Goal: Task Accomplishment & Management: Manage account settings

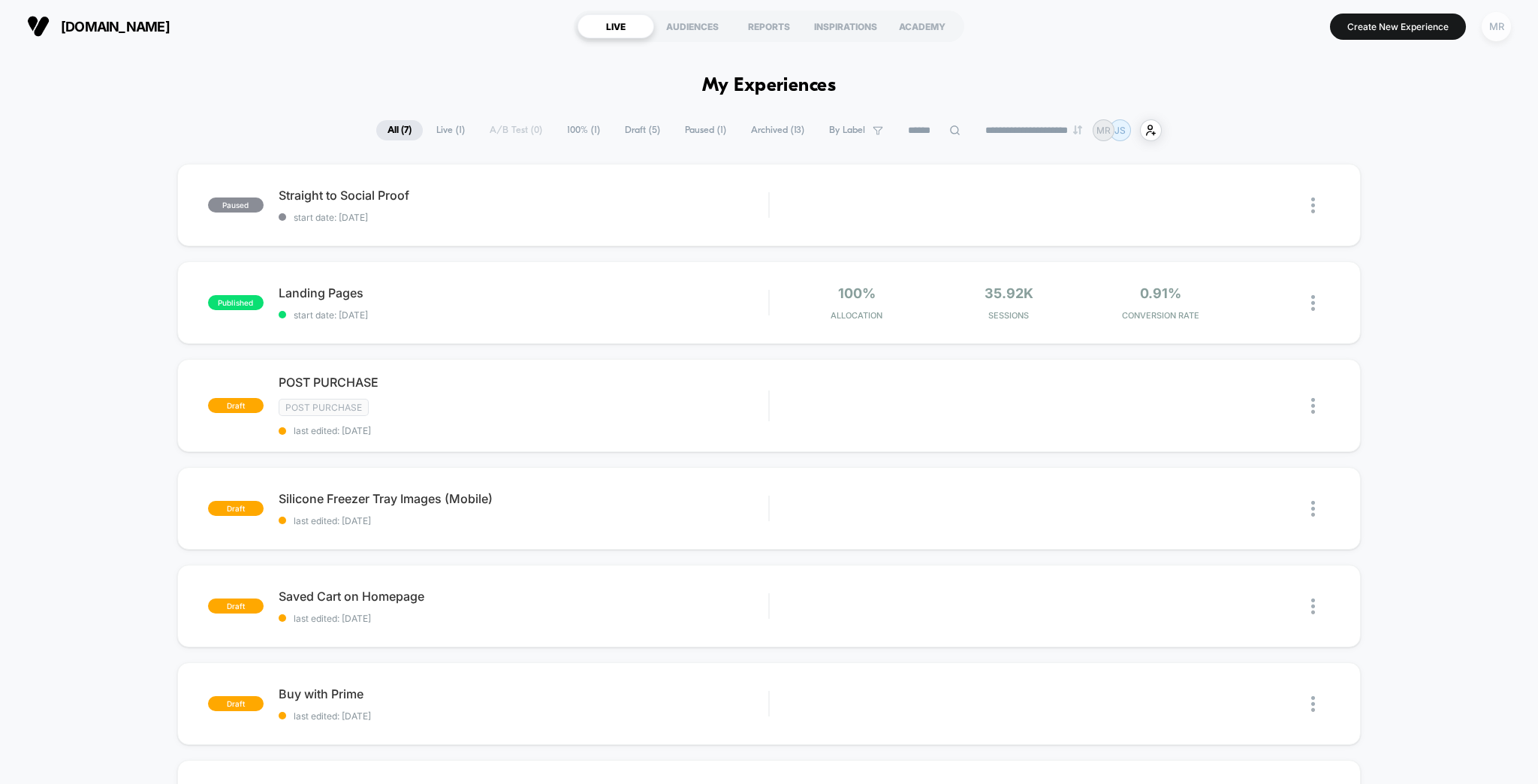
click at [1498, 17] on div "MR" at bounding box center [1497, 26] width 29 height 29
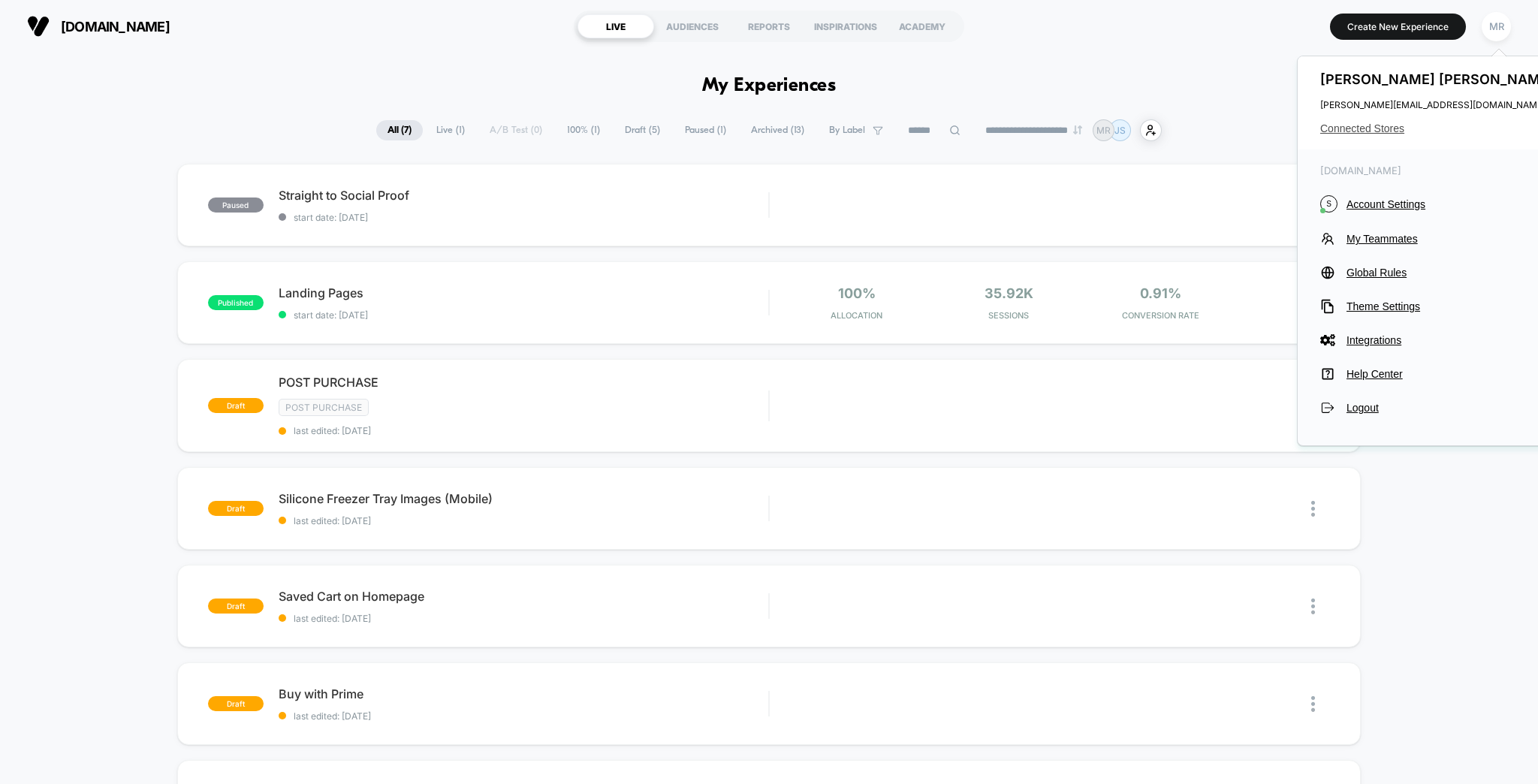
click at [1381, 122] on span "Connected Stores" at bounding box center [1439, 128] width 237 height 12
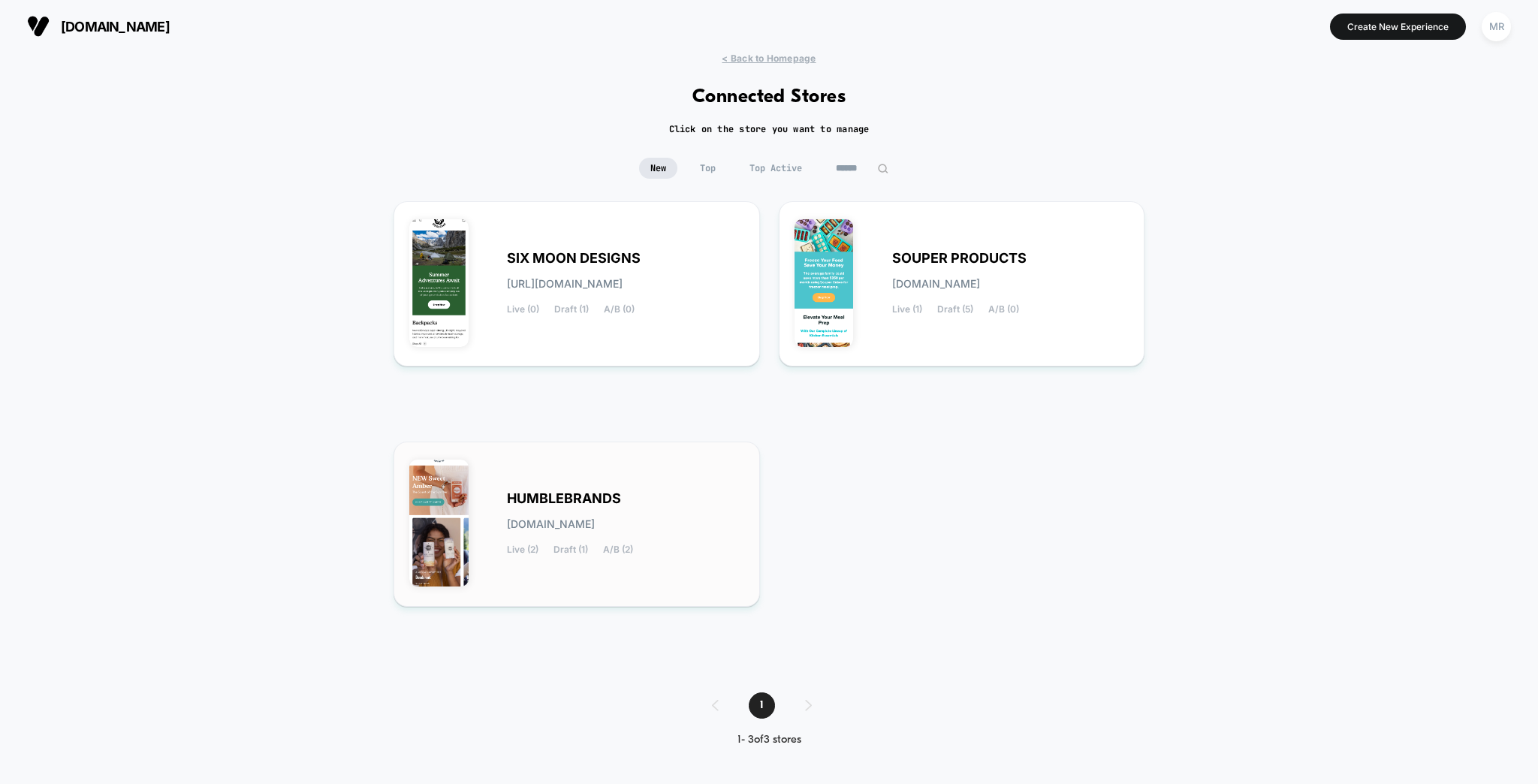
click at [583, 484] on div "HUMBLEBRANDS [DOMAIN_NAME] Live (2) Draft (1) A/B (2)" at bounding box center [577, 523] width 335 height 134
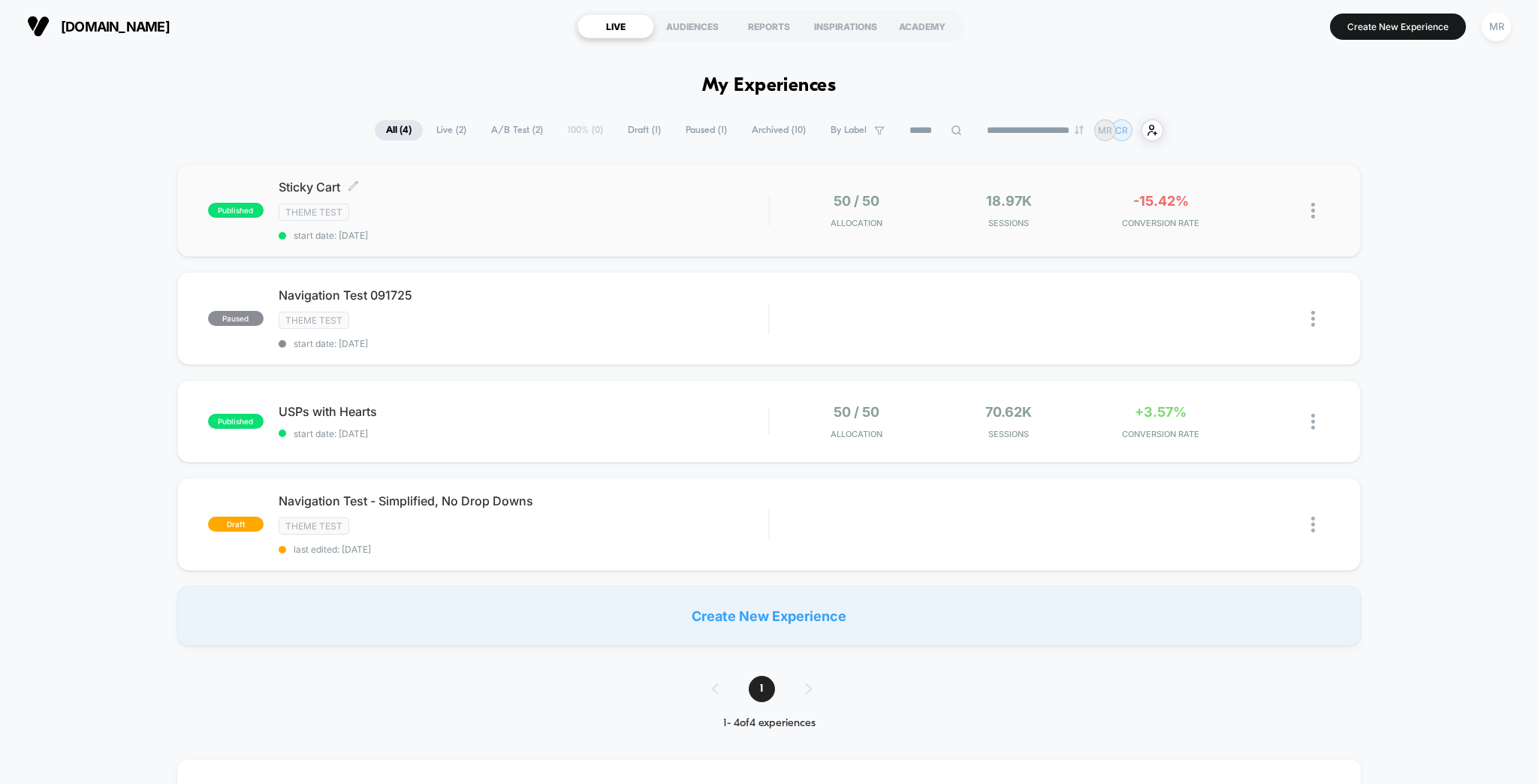
click at [438, 188] on div "Sticky Cart Click to edit experience details Click to edit experience details T…" at bounding box center [524, 210] width 491 height 62
click at [503, 404] on span "USPs with Hearts Click to edit experience details" at bounding box center [524, 411] width 491 height 15
